Goal: Task Accomplishment & Management: Use online tool/utility

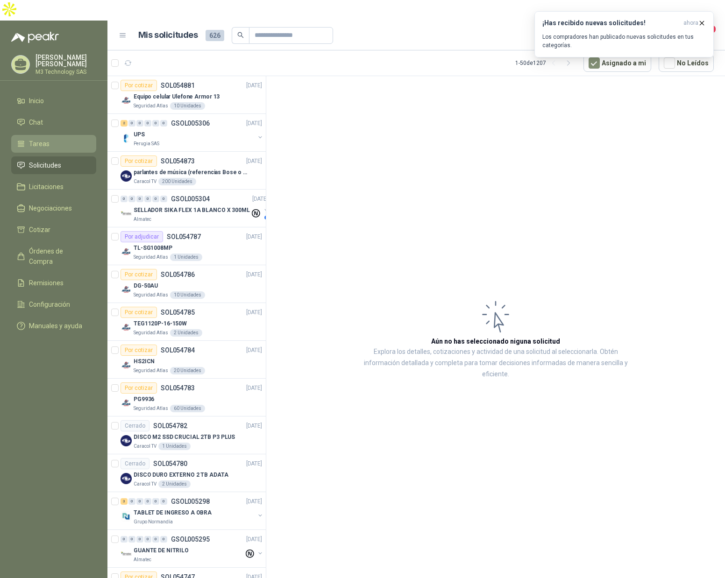
click at [34, 139] on span "Tareas" at bounding box center [39, 144] width 21 height 10
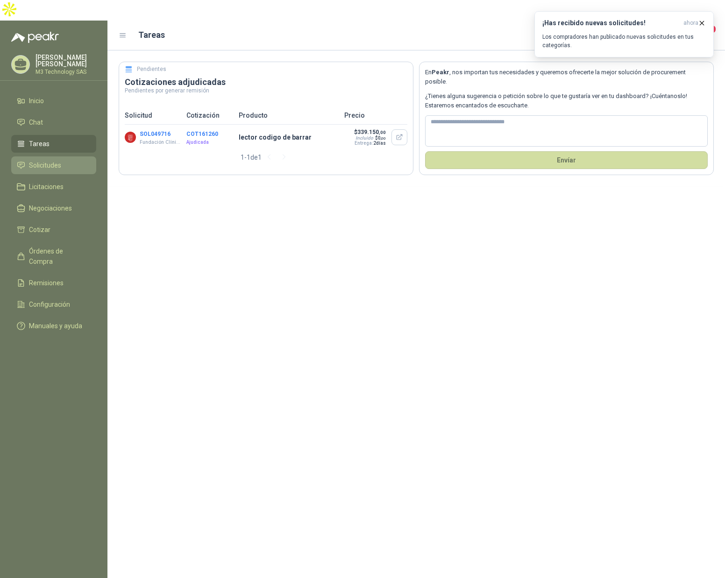
click at [38, 160] on span "Solicitudes" at bounding box center [45, 165] width 32 height 10
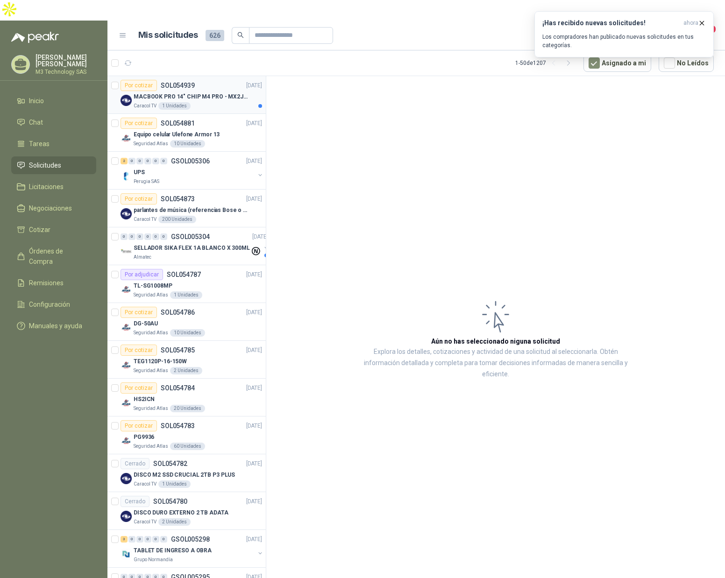
click at [229, 102] on div "Caracol TV 1 Unidades" at bounding box center [198, 105] width 128 height 7
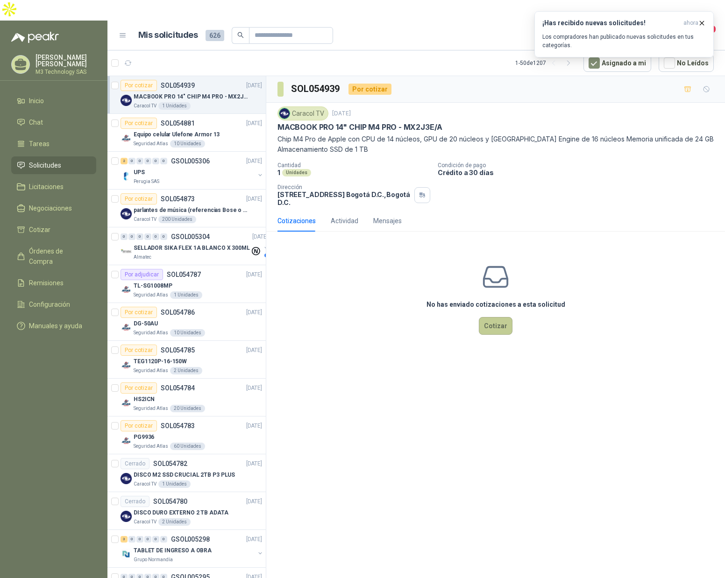
click at [489, 317] on button "Cotizar" at bounding box center [496, 326] width 34 height 18
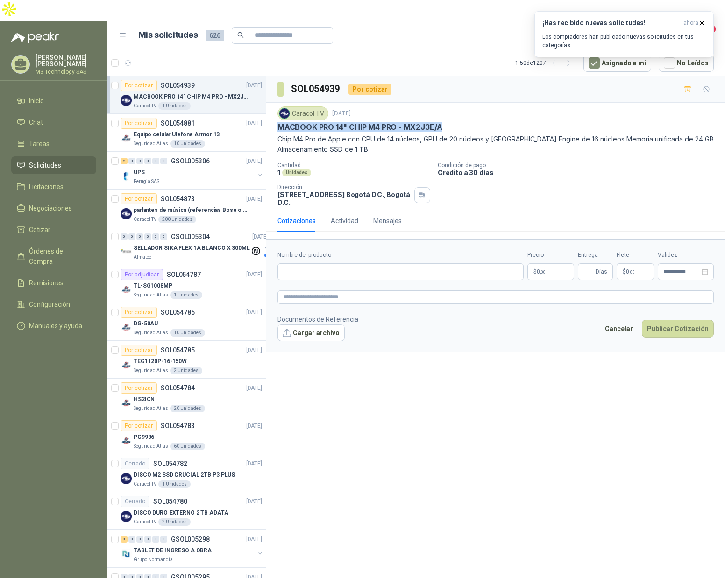
drag, startPoint x: 277, startPoint y: 107, endPoint x: 454, endPoint y: 105, distance: 176.6
click at [454, 122] on div "MACBOOK PRO 14" CHIP M4 PRO - MX2J3E/A" at bounding box center [495, 127] width 436 height 10
click at [505, 169] on p "Crédito a 30 días" at bounding box center [580, 173] width 284 height 8
drag, startPoint x: 404, startPoint y: 106, endPoint x: 449, endPoint y: 103, distance: 45.4
click at [449, 122] on div "MACBOOK PRO 14" CHIP M4 PRO - MX2J3E/A" at bounding box center [495, 127] width 436 height 10
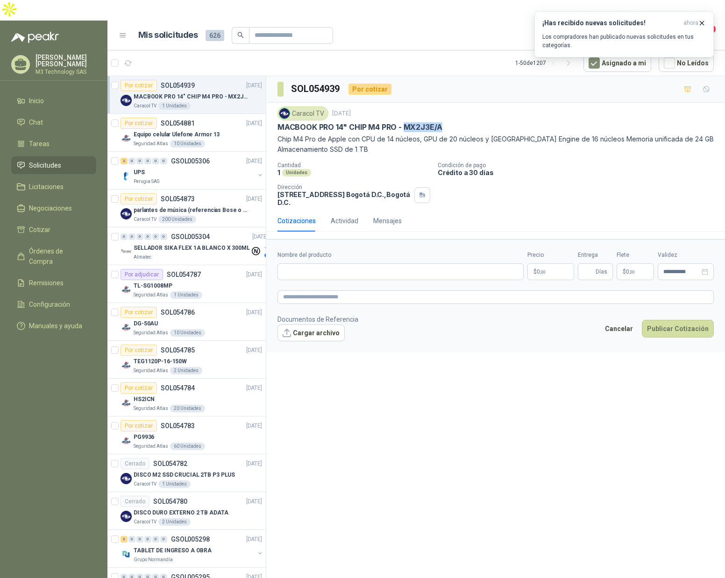
copy p "MX2J3E/A"
click at [614, 106] on div "Caracol TV [DATE]" at bounding box center [495, 113] width 436 height 14
click at [415, 405] on div "**********" at bounding box center [495, 339] width 459 height 526
click at [54, 139] on li "Tareas" at bounding box center [54, 144] width 74 height 10
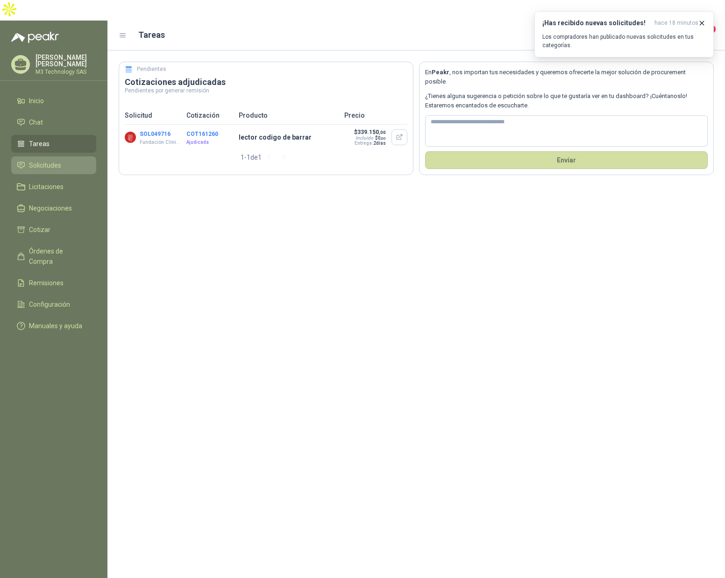
click at [50, 160] on span "Solicitudes" at bounding box center [45, 165] width 32 height 10
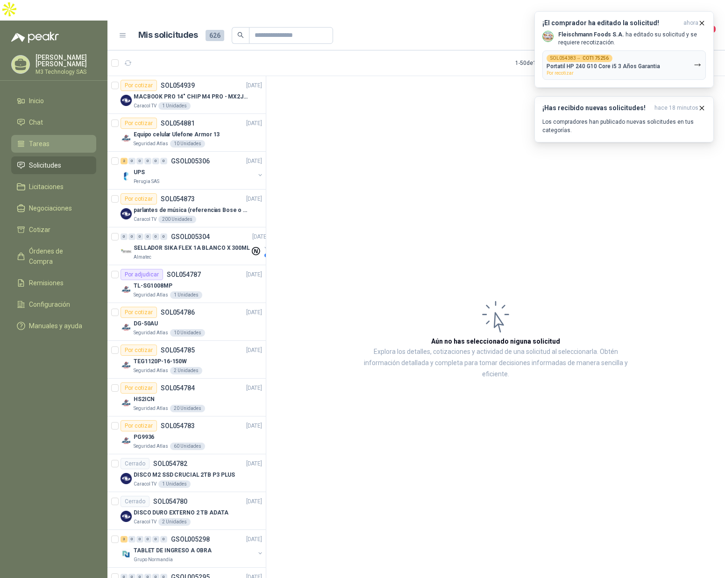
click at [44, 139] on span "Tareas" at bounding box center [39, 144] width 21 height 10
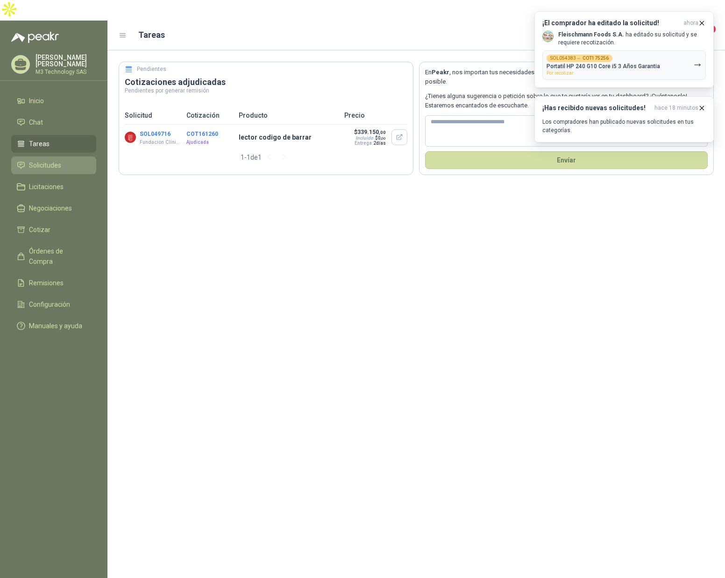
click at [46, 160] on span "Solicitudes" at bounding box center [45, 165] width 32 height 10
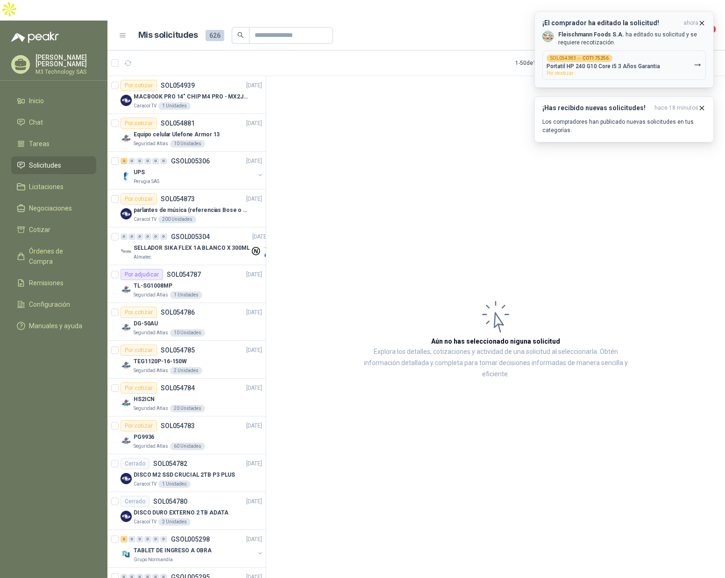
click at [700, 22] on icon "button" at bounding box center [702, 23] width 8 height 8
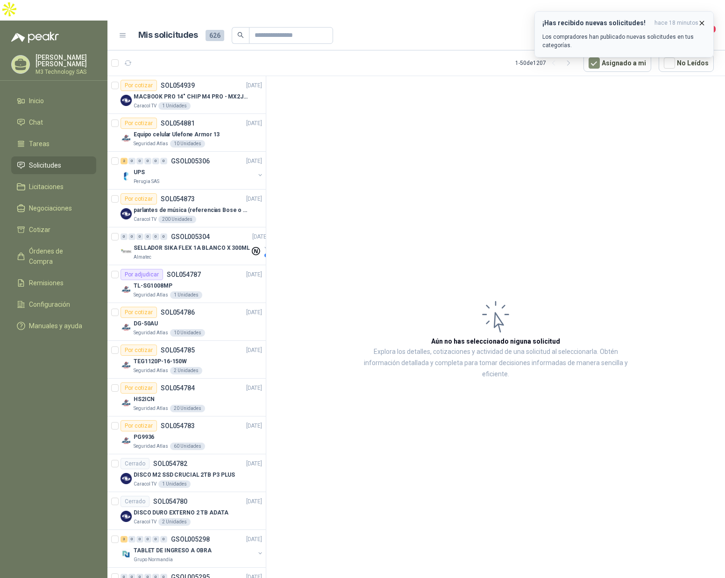
click at [704, 21] on icon "button" at bounding box center [702, 23] width 8 height 8
